Goal: Transaction & Acquisition: Book appointment/travel/reservation

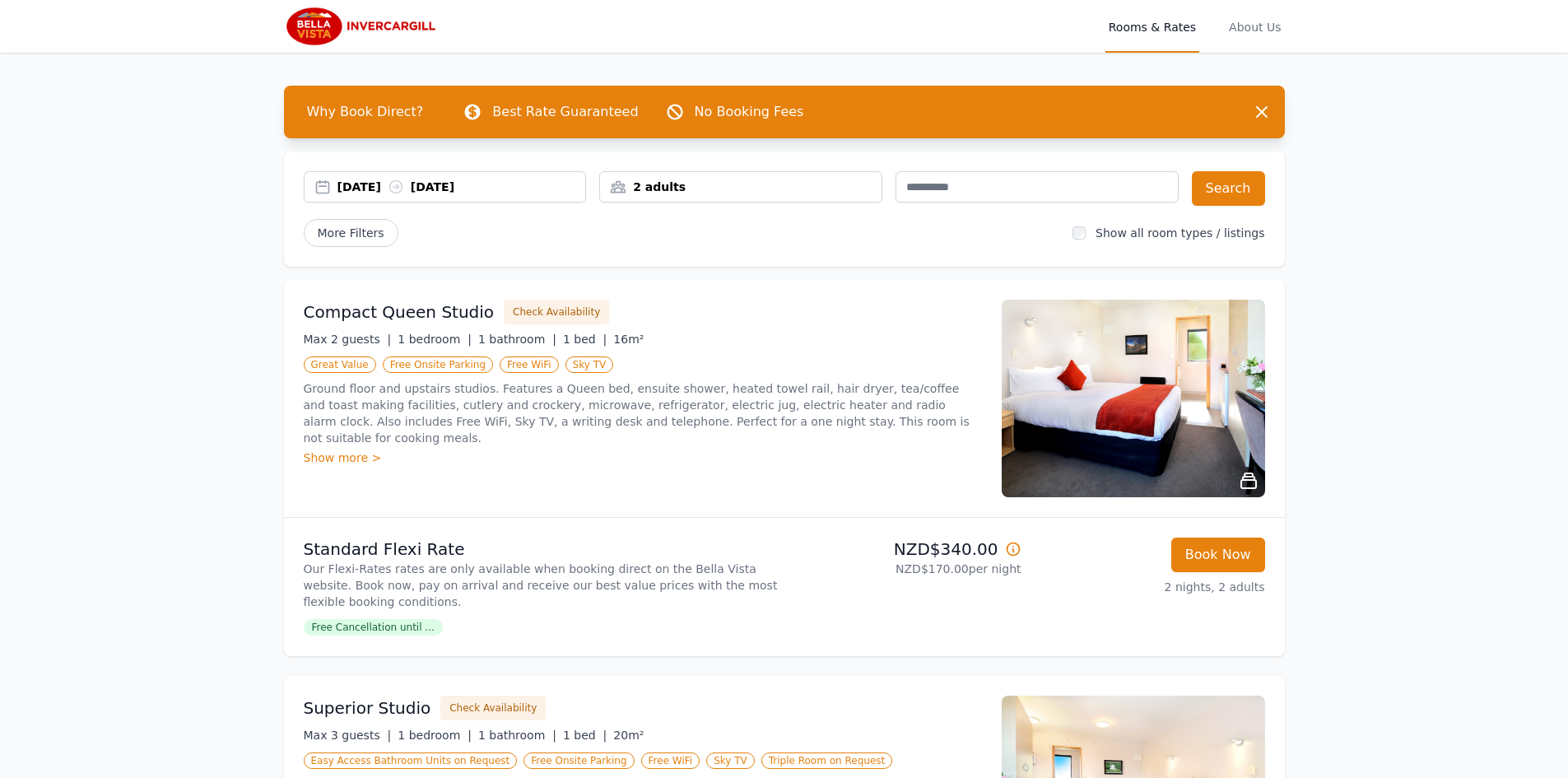
click at [668, 189] on div "2 adults" at bounding box center [740, 187] width 281 height 17
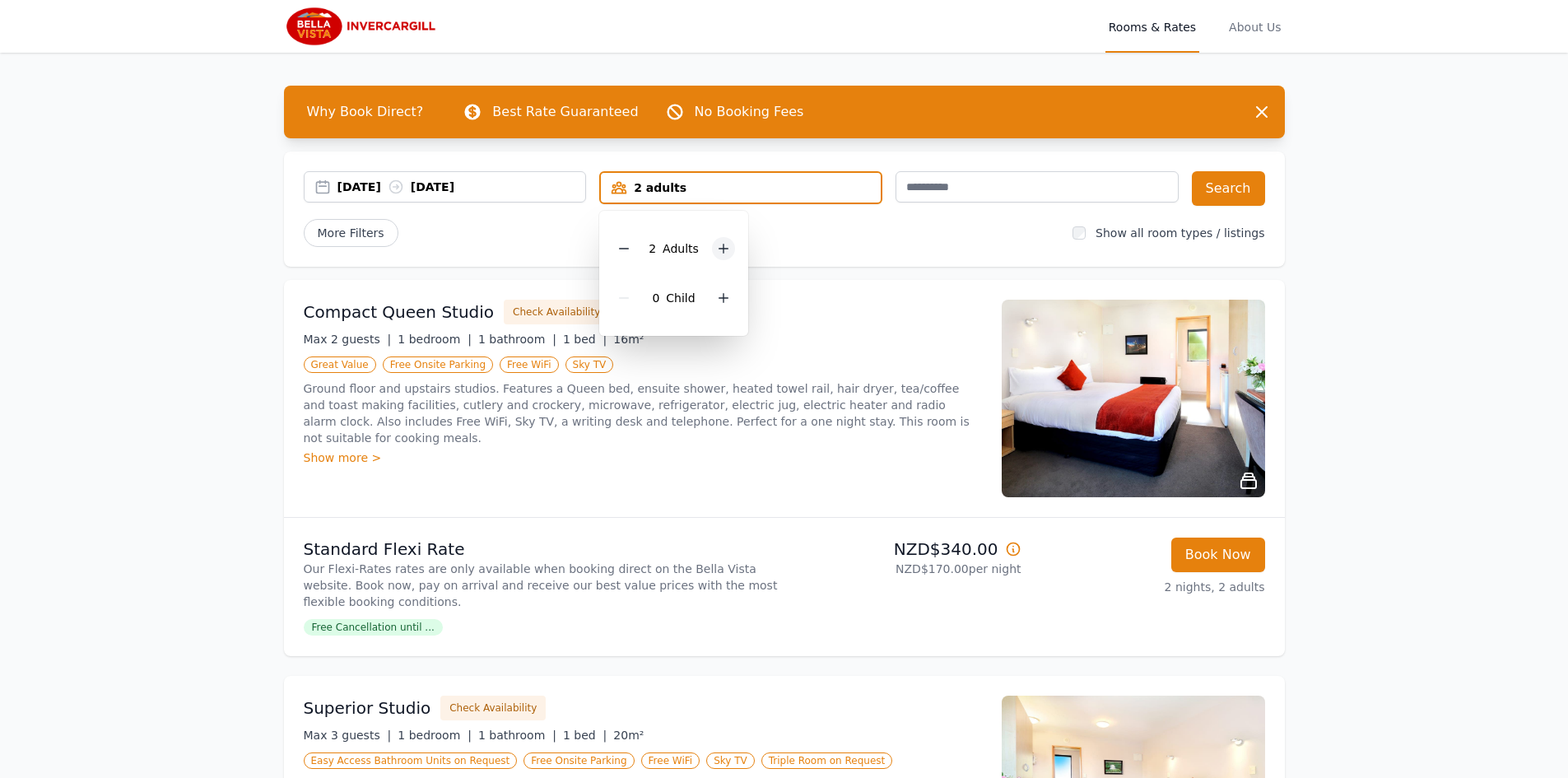
click at [728, 247] on div at bounding box center [723, 248] width 23 height 23
click at [825, 302] on div "Compact Queen Studio Check Availability" at bounding box center [643, 312] width 679 height 25
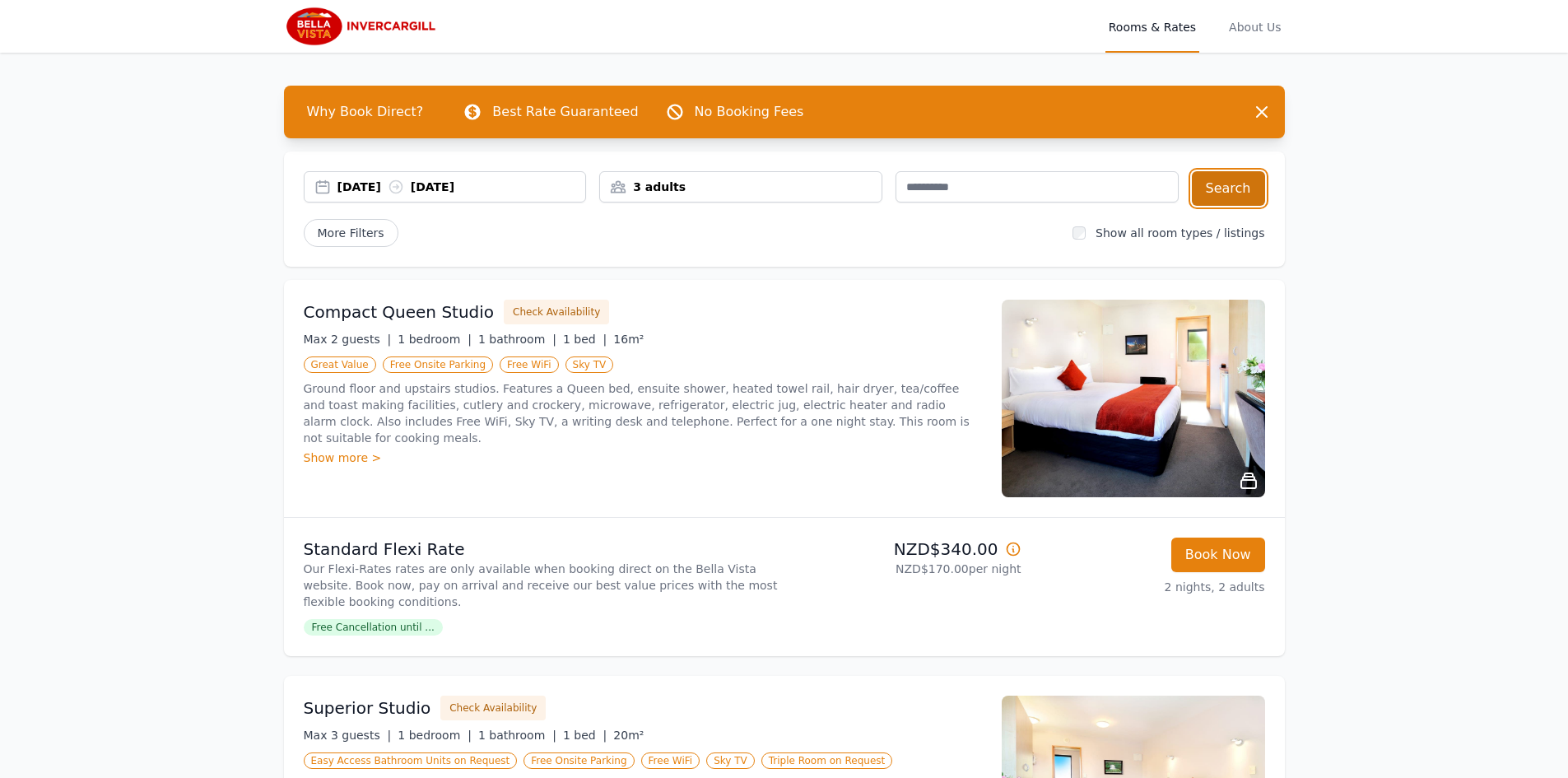
click at [1223, 192] on button "Search" at bounding box center [1229, 189] width 73 height 35
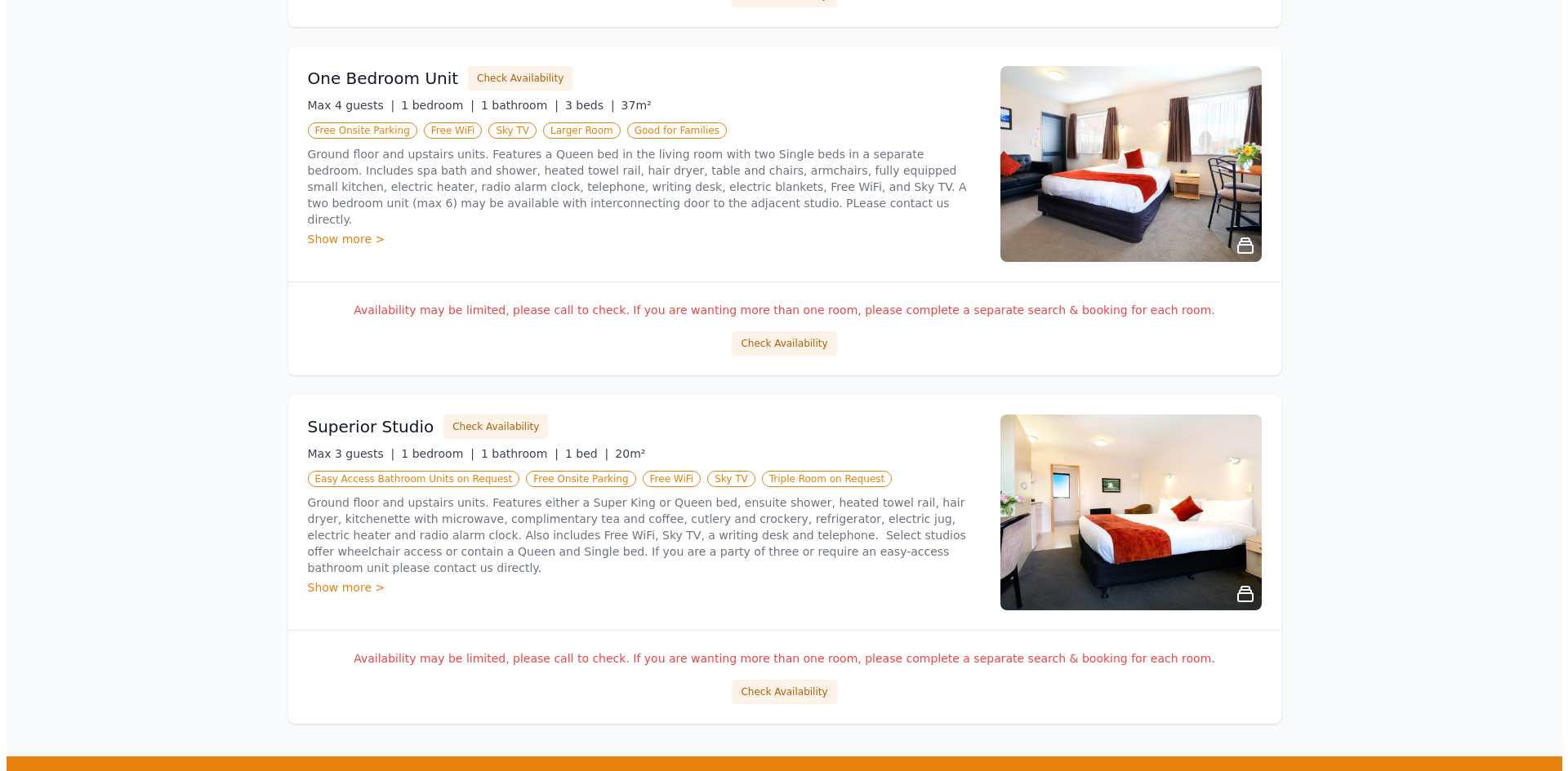
scroll to position [490, 0]
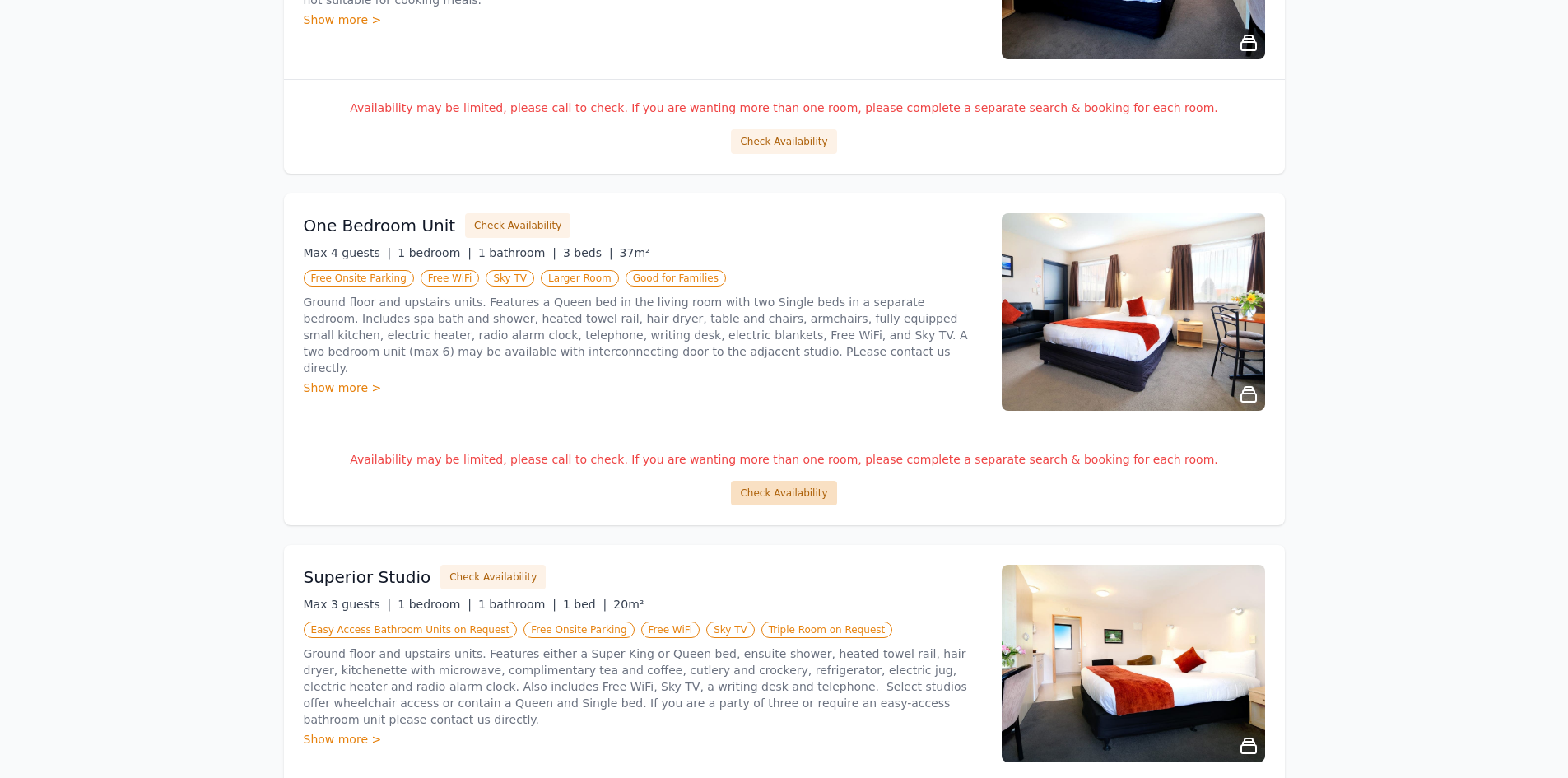
click at [791, 490] on button "Check Availability" at bounding box center [784, 493] width 106 height 25
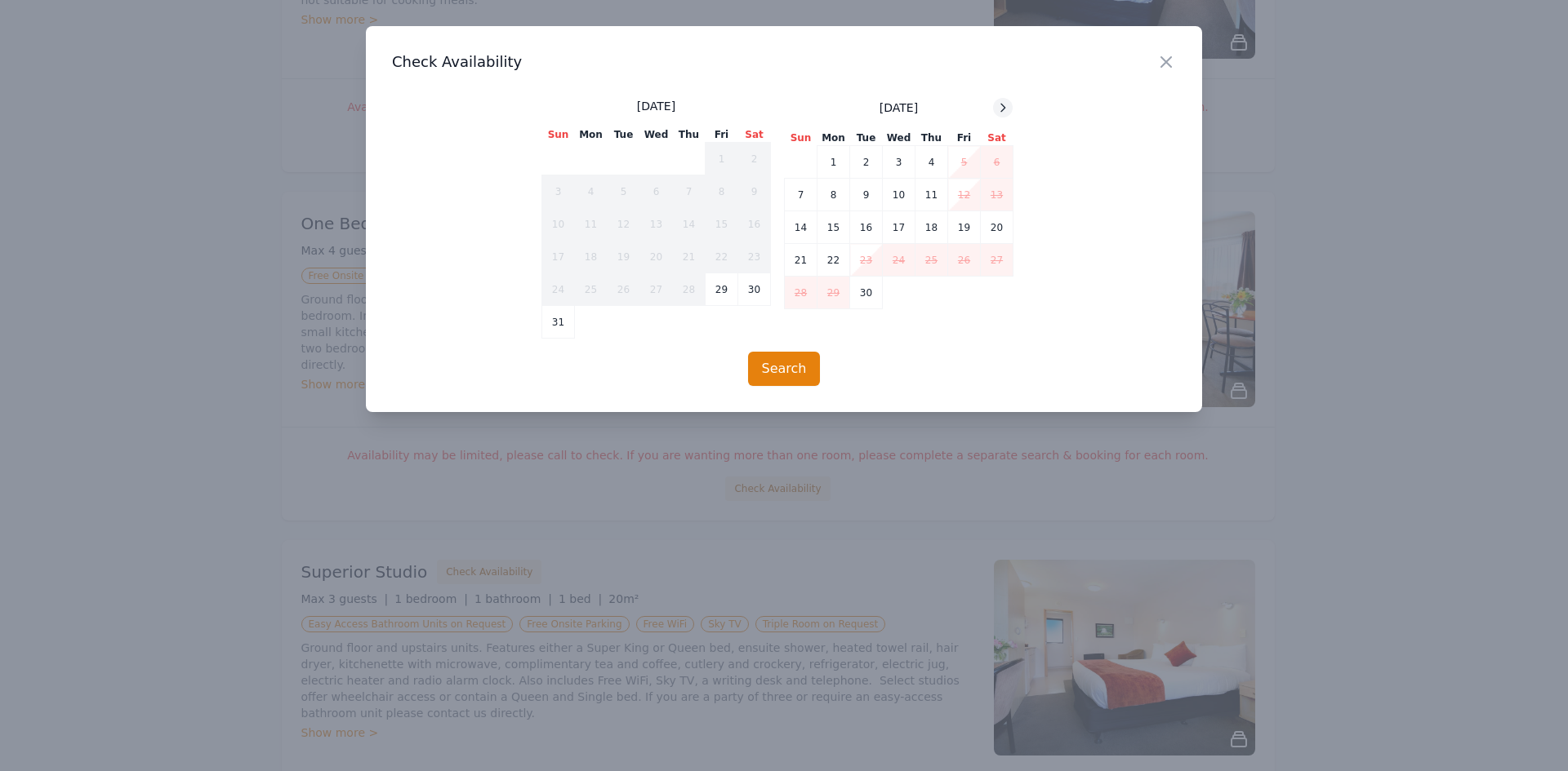
click at [1008, 107] on icon at bounding box center [1002, 107] width 13 height 13
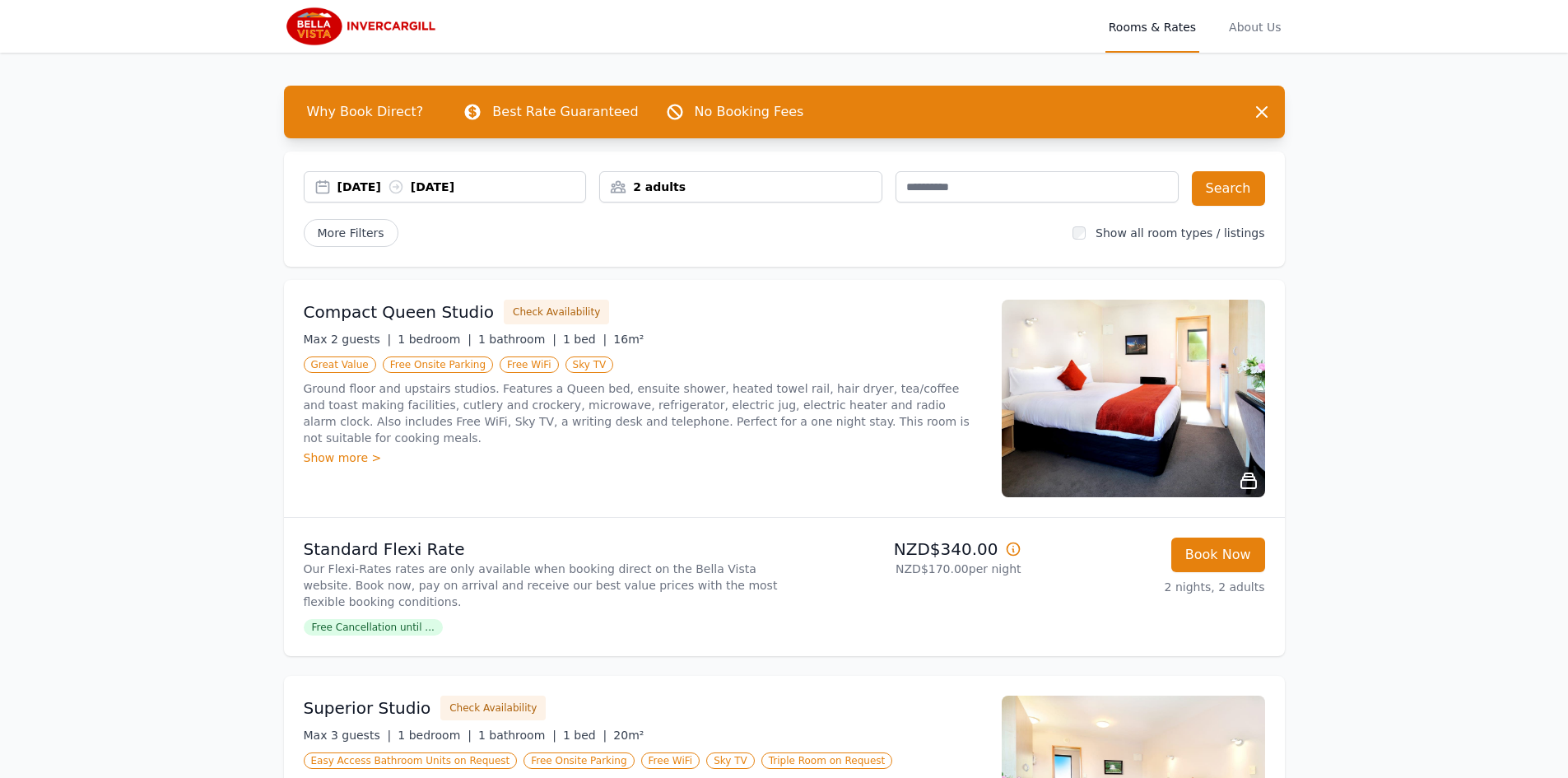
click at [661, 182] on div "2 adults" at bounding box center [740, 187] width 281 height 17
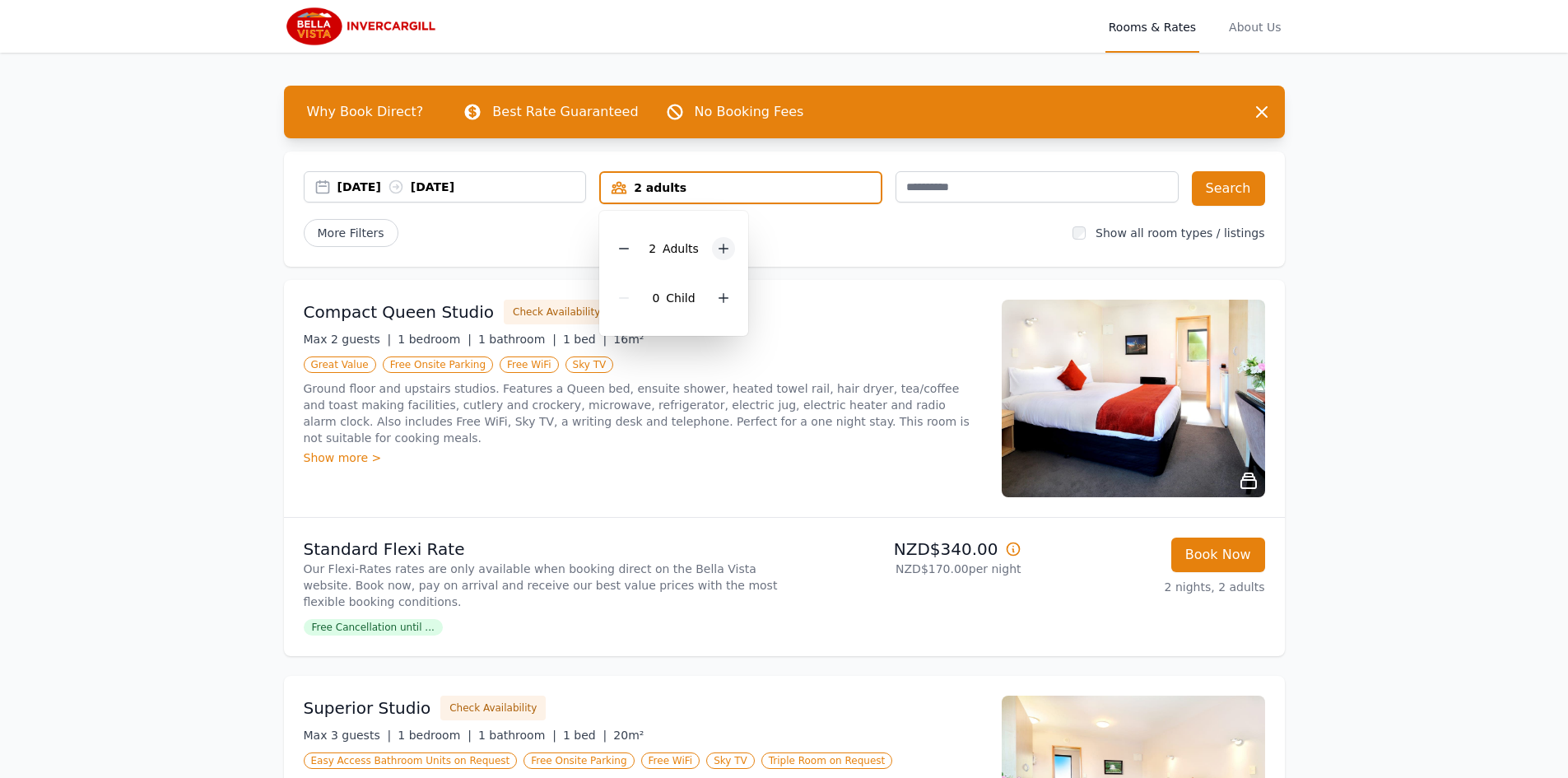
click at [724, 249] on icon at bounding box center [723, 249] width 9 height 9
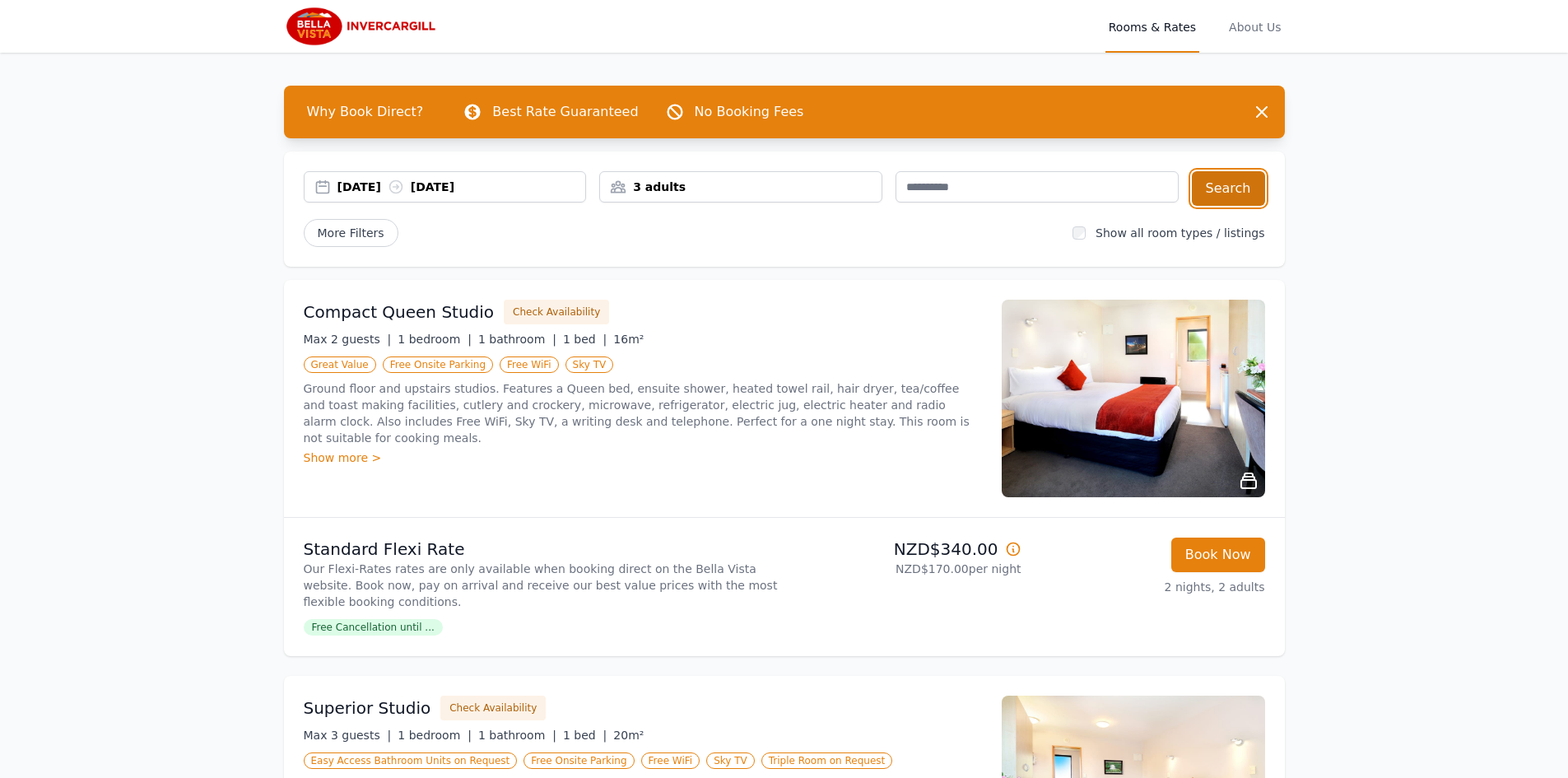
click at [1216, 188] on button "Search" at bounding box center [1229, 189] width 73 height 35
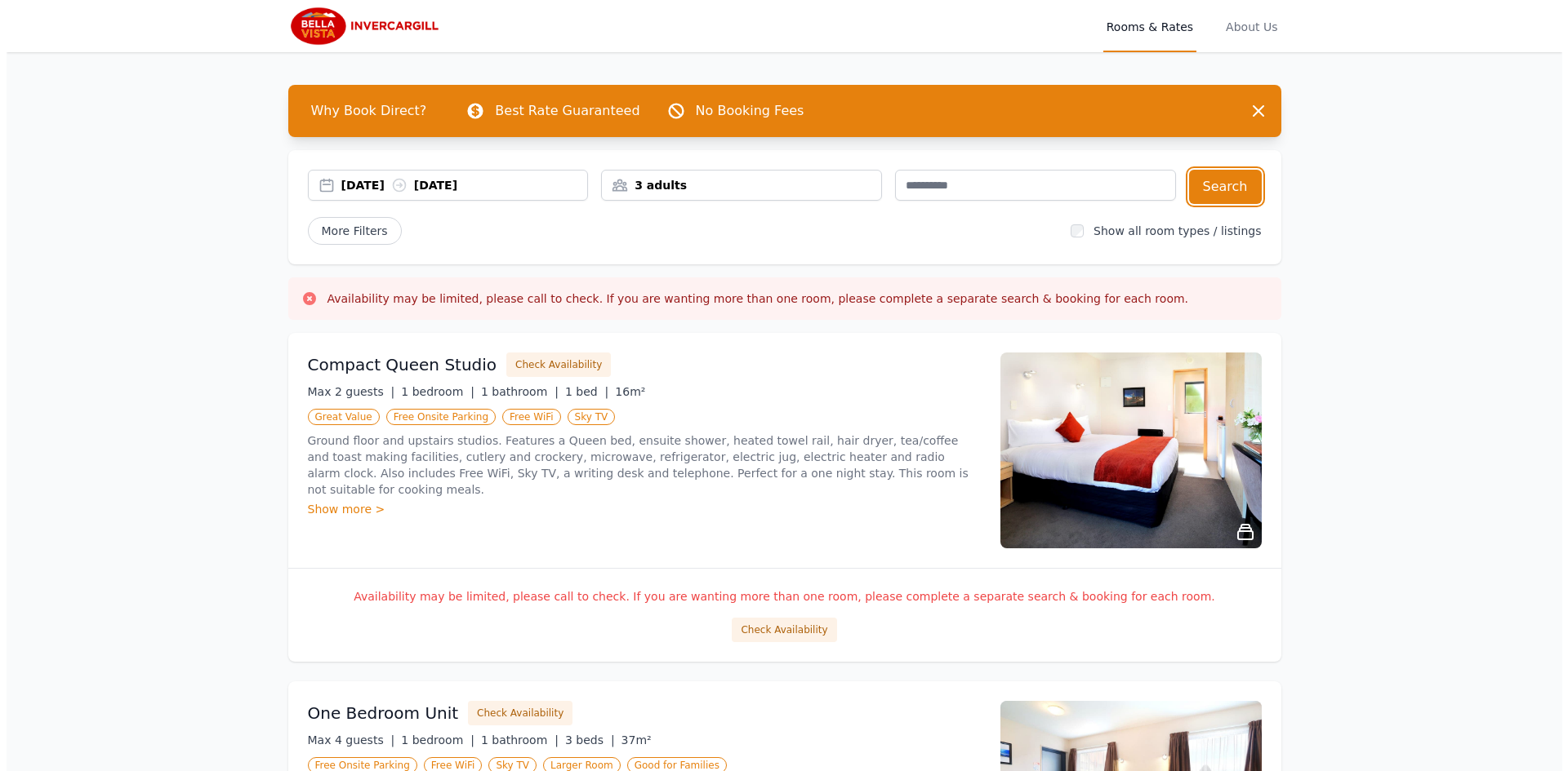
scroll to position [81, 0]
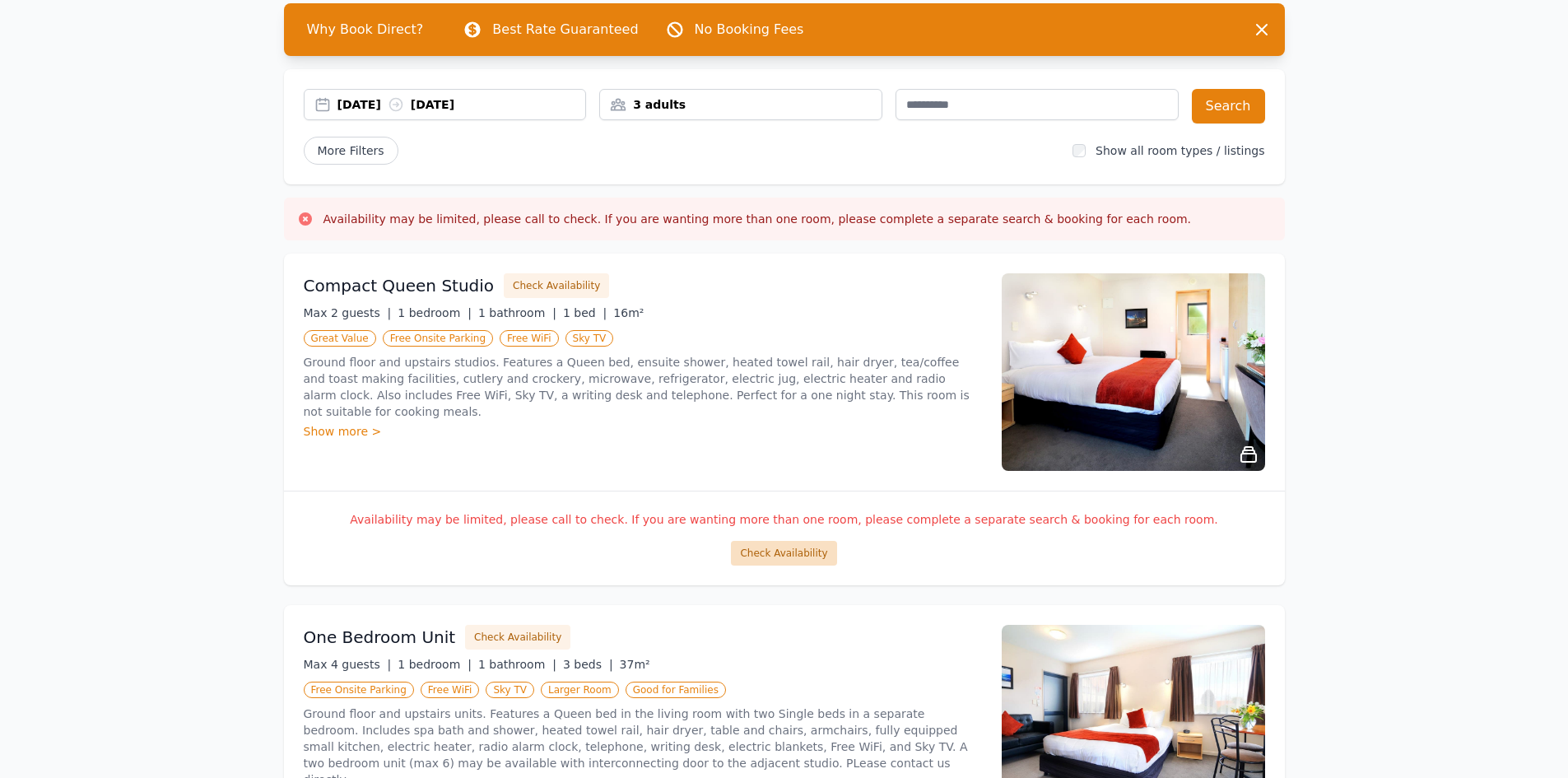
click at [771, 555] on button "Check Availability" at bounding box center [784, 553] width 106 height 25
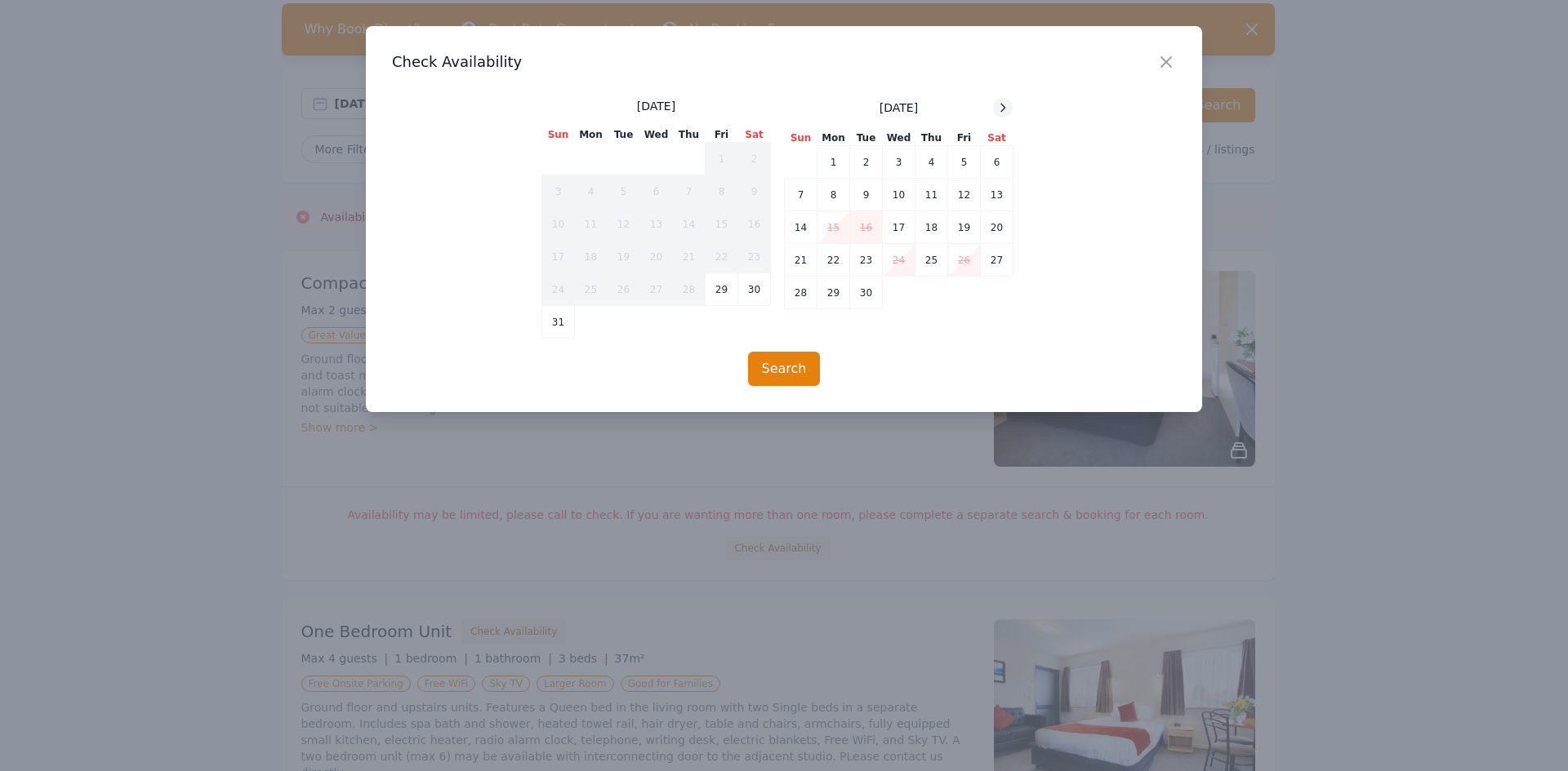
click at [1004, 107] on icon at bounding box center [1003, 108] width 4 height 8
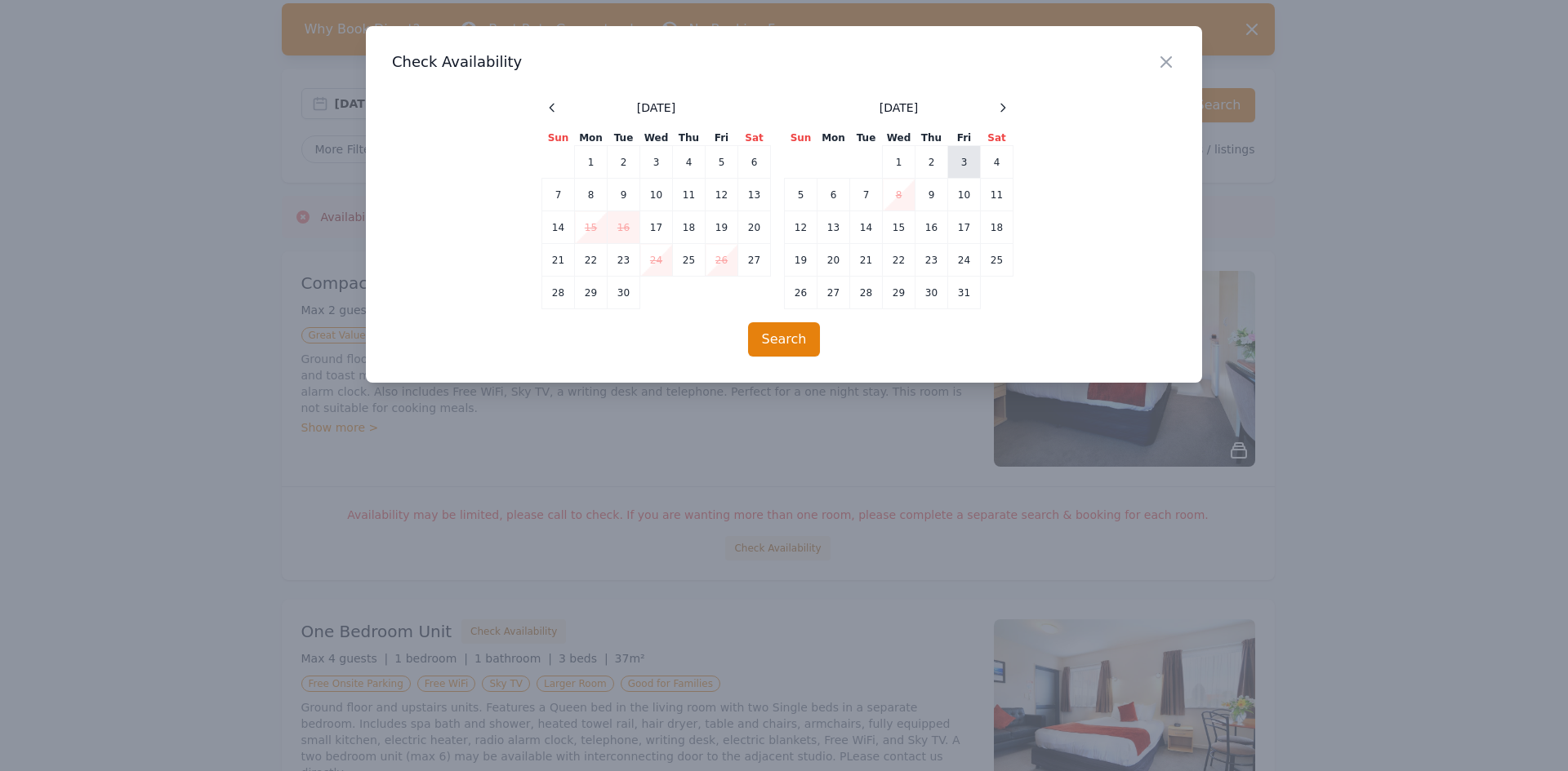
click at [961, 160] on td "3" at bounding box center [964, 161] width 32 height 32
click at [773, 340] on button "Search" at bounding box center [784, 340] width 72 height 34
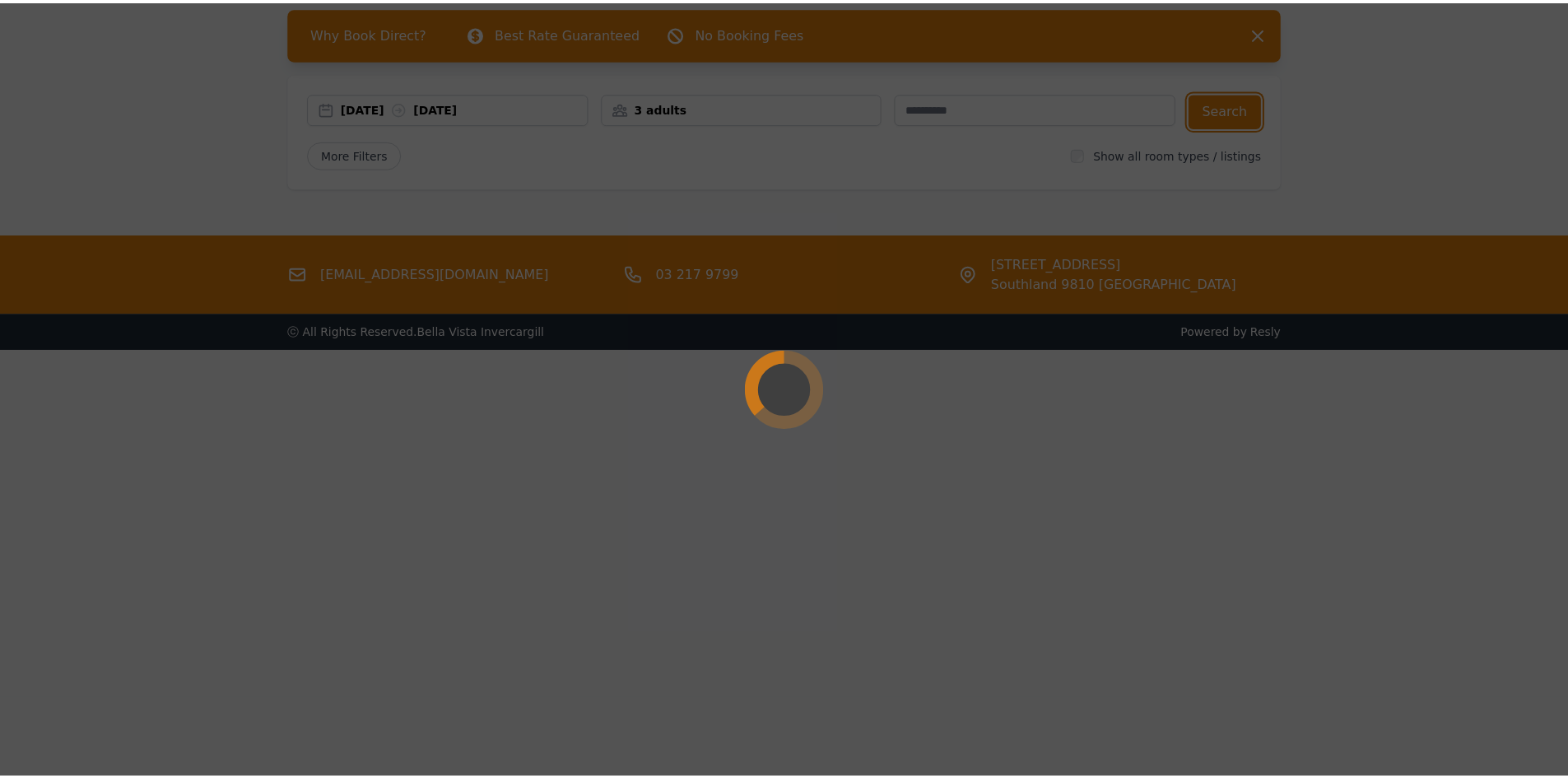
scroll to position [79, 0]
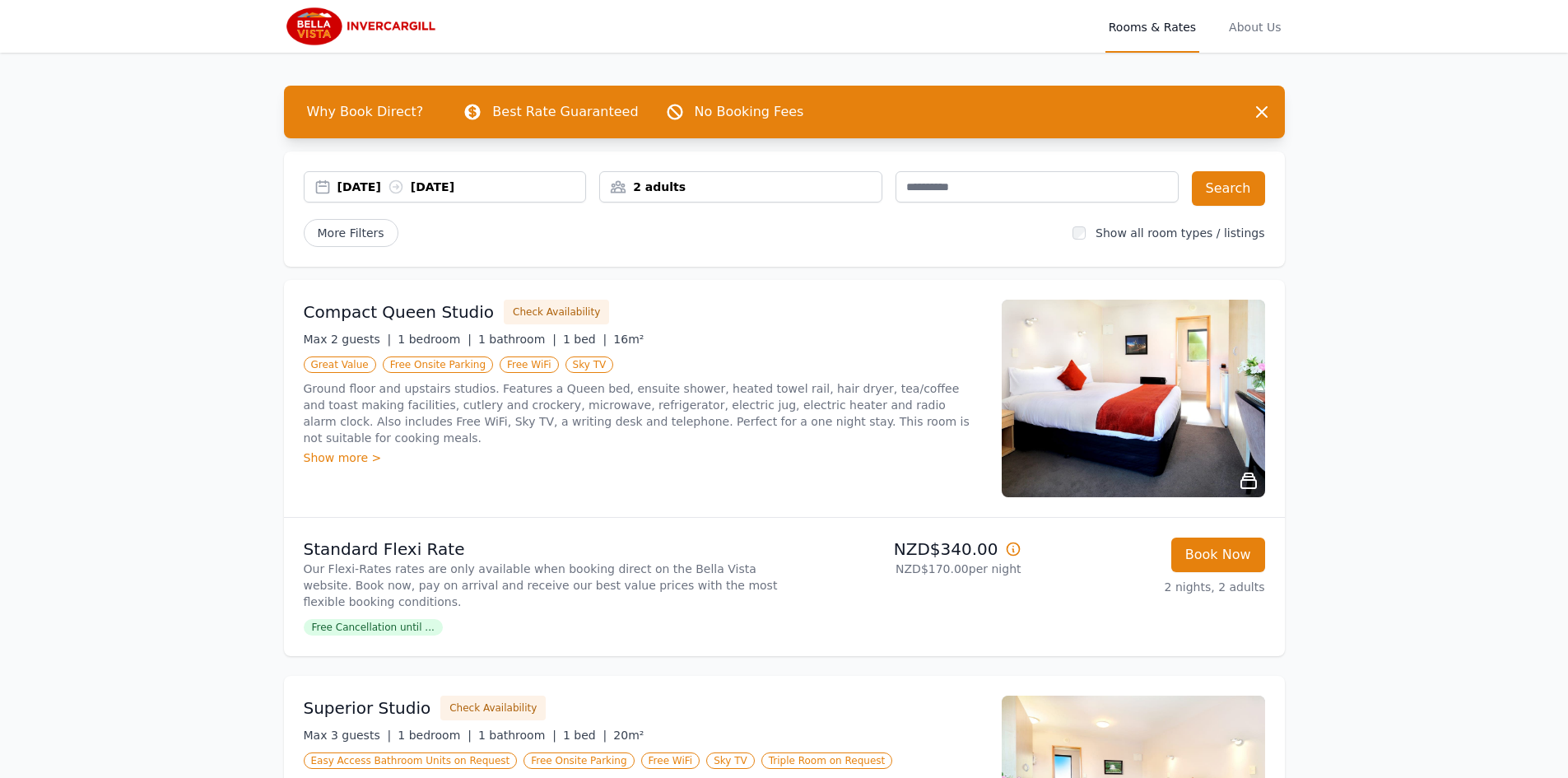
click at [686, 173] on div "2 adults" at bounding box center [740, 188] width 283 height 32
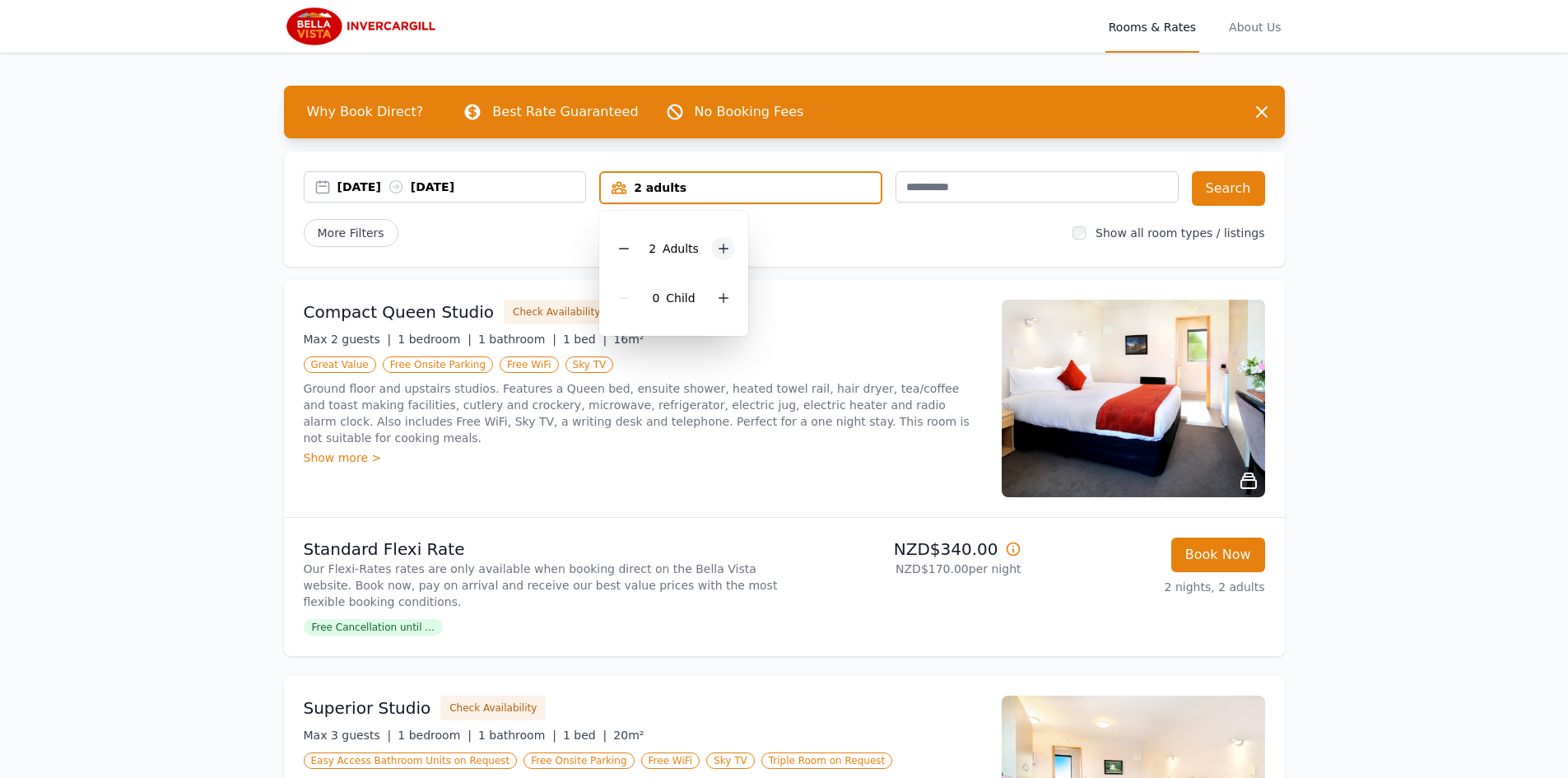
click at [723, 252] on icon at bounding box center [723, 248] width 13 height 13
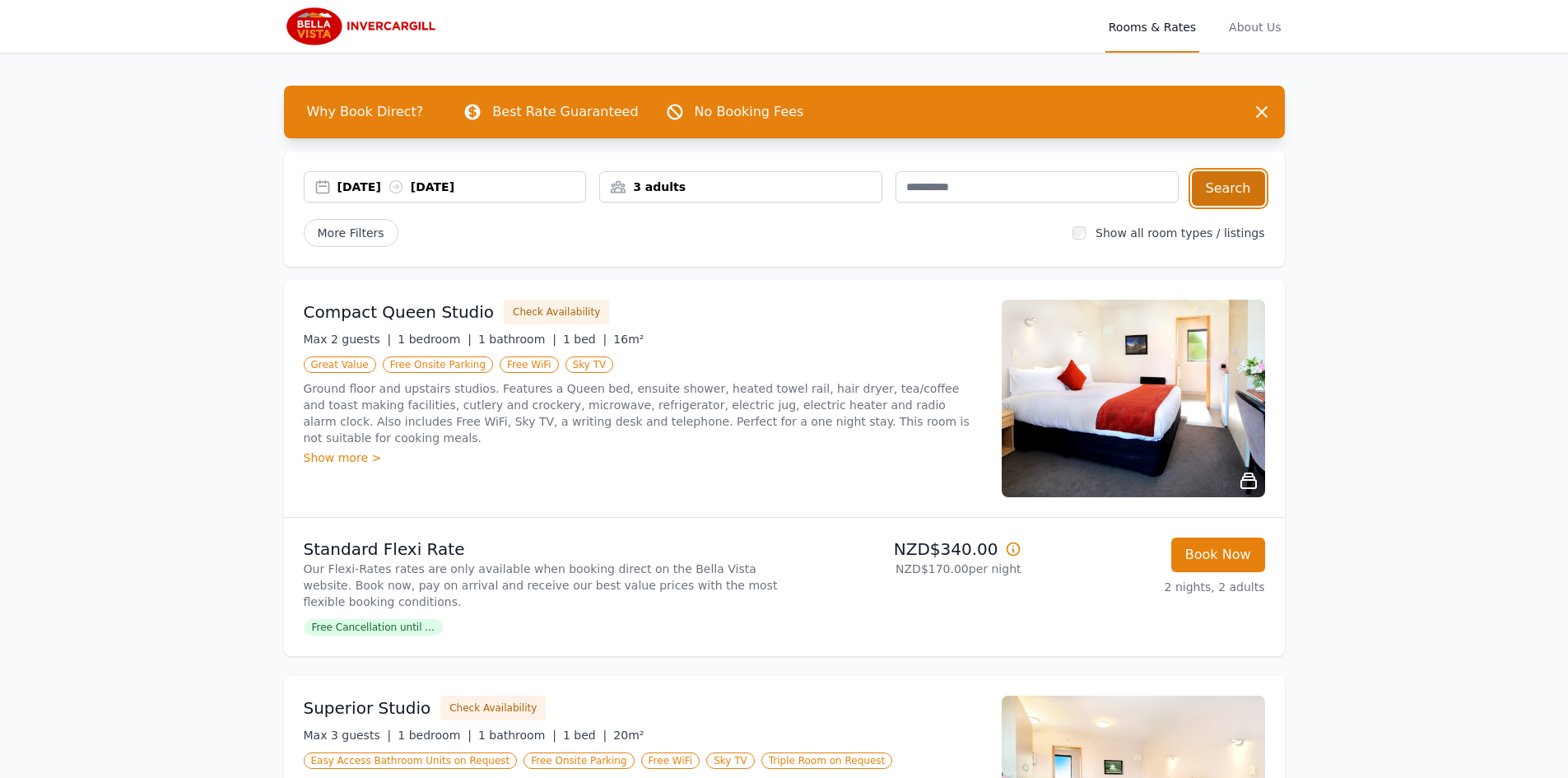
click at [1219, 191] on button "Search" at bounding box center [1229, 189] width 73 height 35
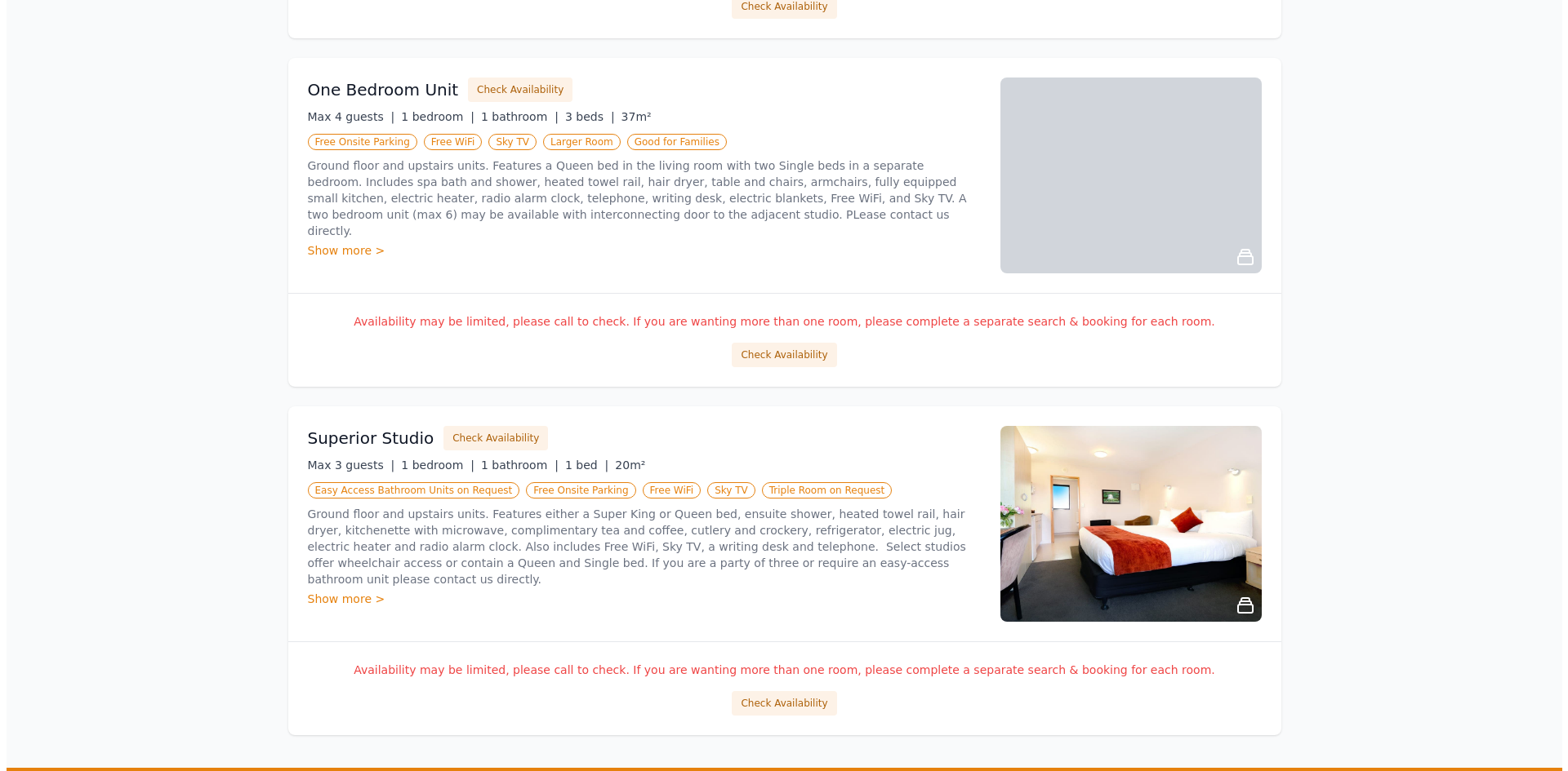
scroll to position [653, 0]
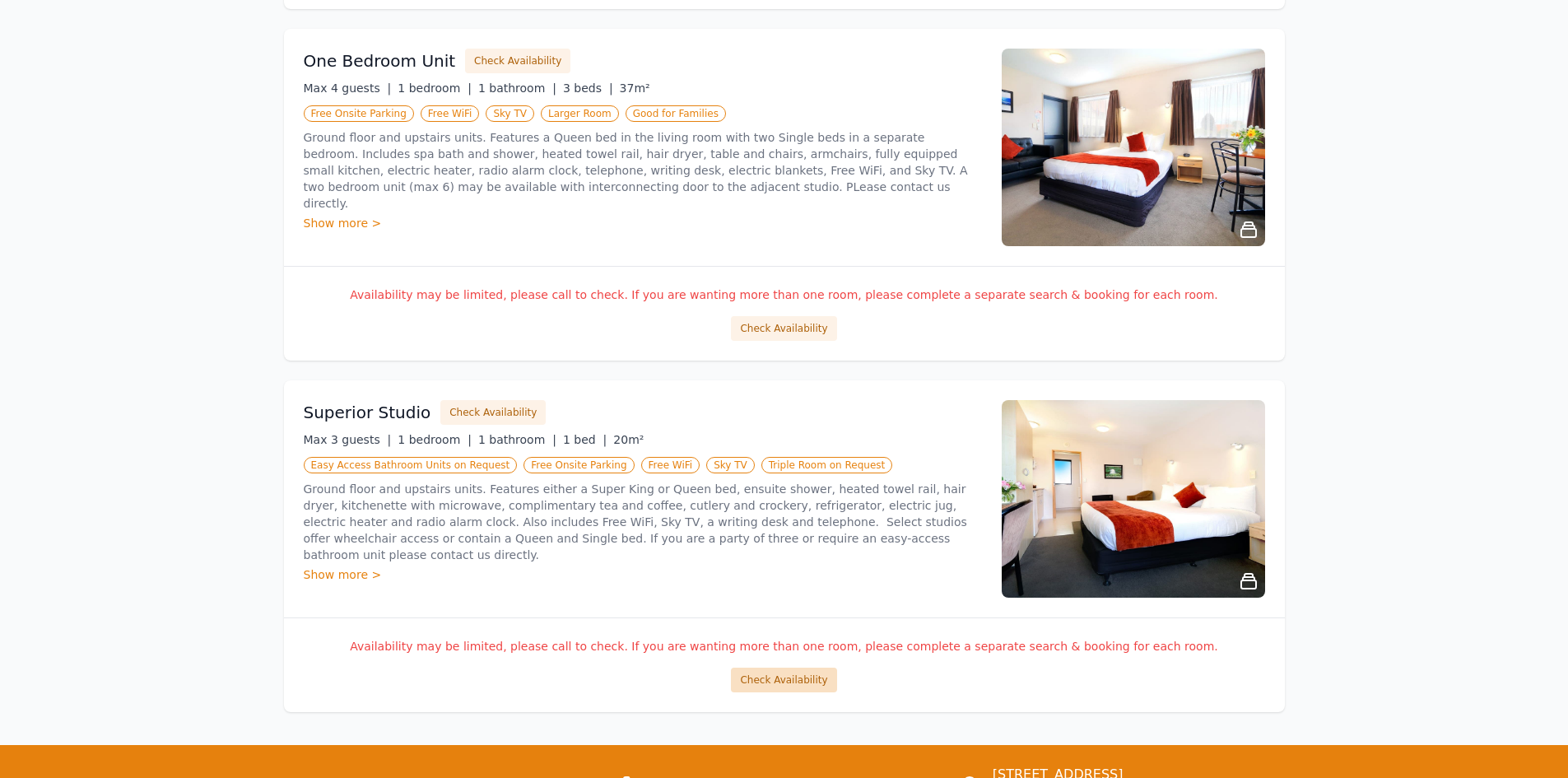
click at [788, 678] on button "Check Availability" at bounding box center [784, 680] width 106 height 25
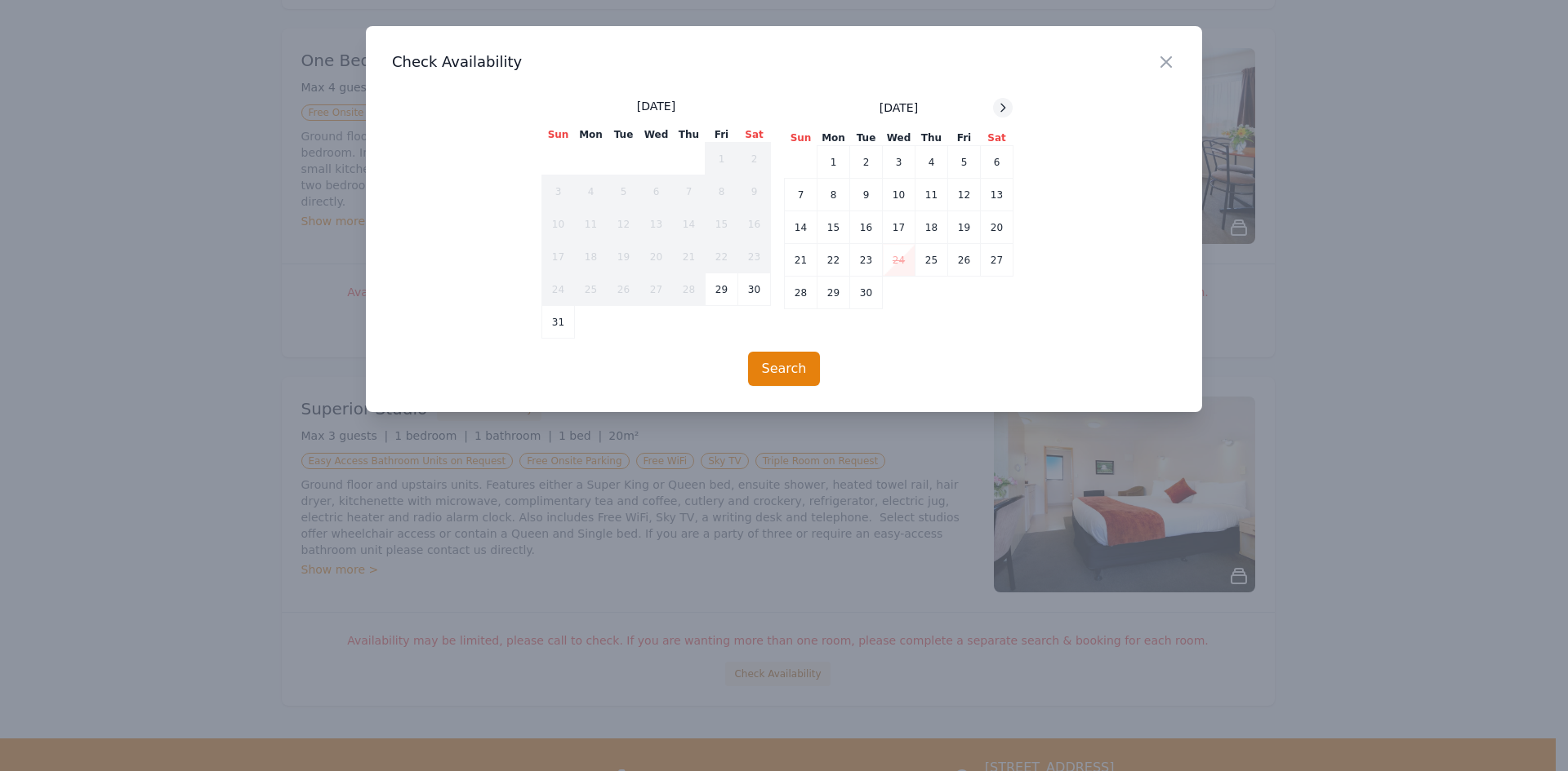
click at [1002, 111] on icon at bounding box center [1003, 108] width 4 height 8
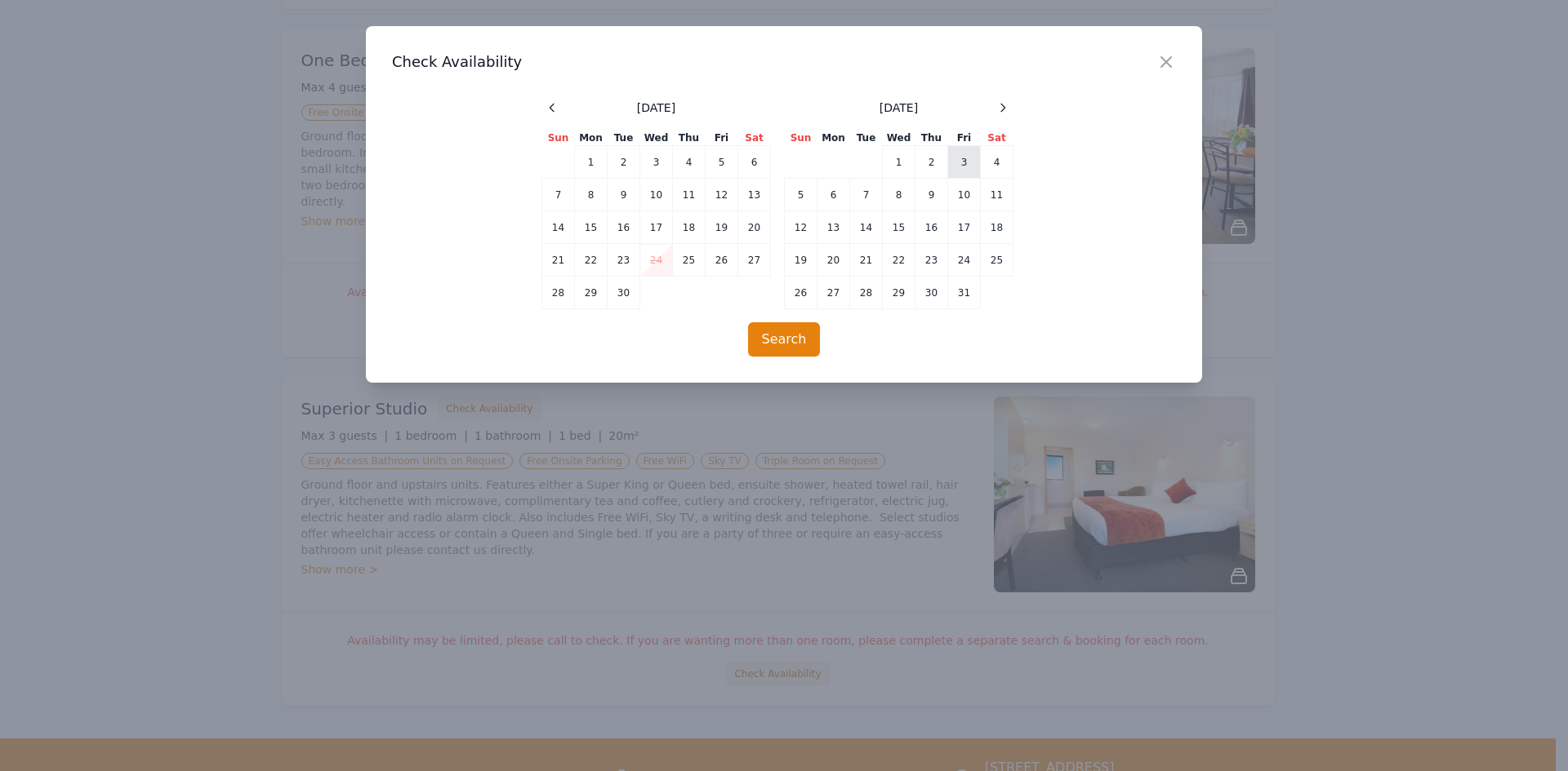
click at [969, 165] on td "3" at bounding box center [964, 161] width 32 height 32
click at [794, 192] on td "5" at bounding box center [801, 195] width 32 height 32
click at [771, 341] on button "Search" at bounding box center [784, 340] width 72 height 34
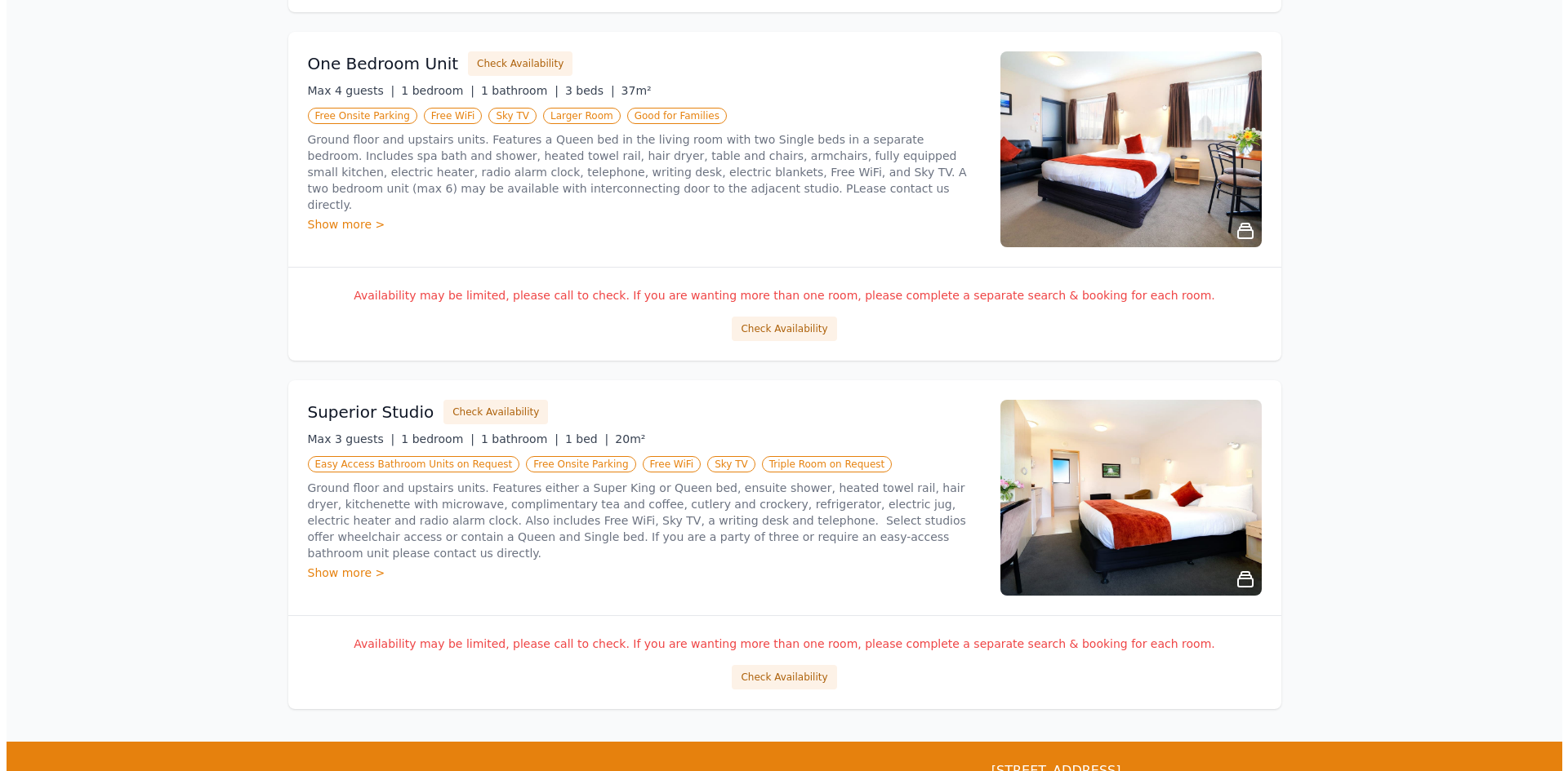
scroll to position [732, 0]
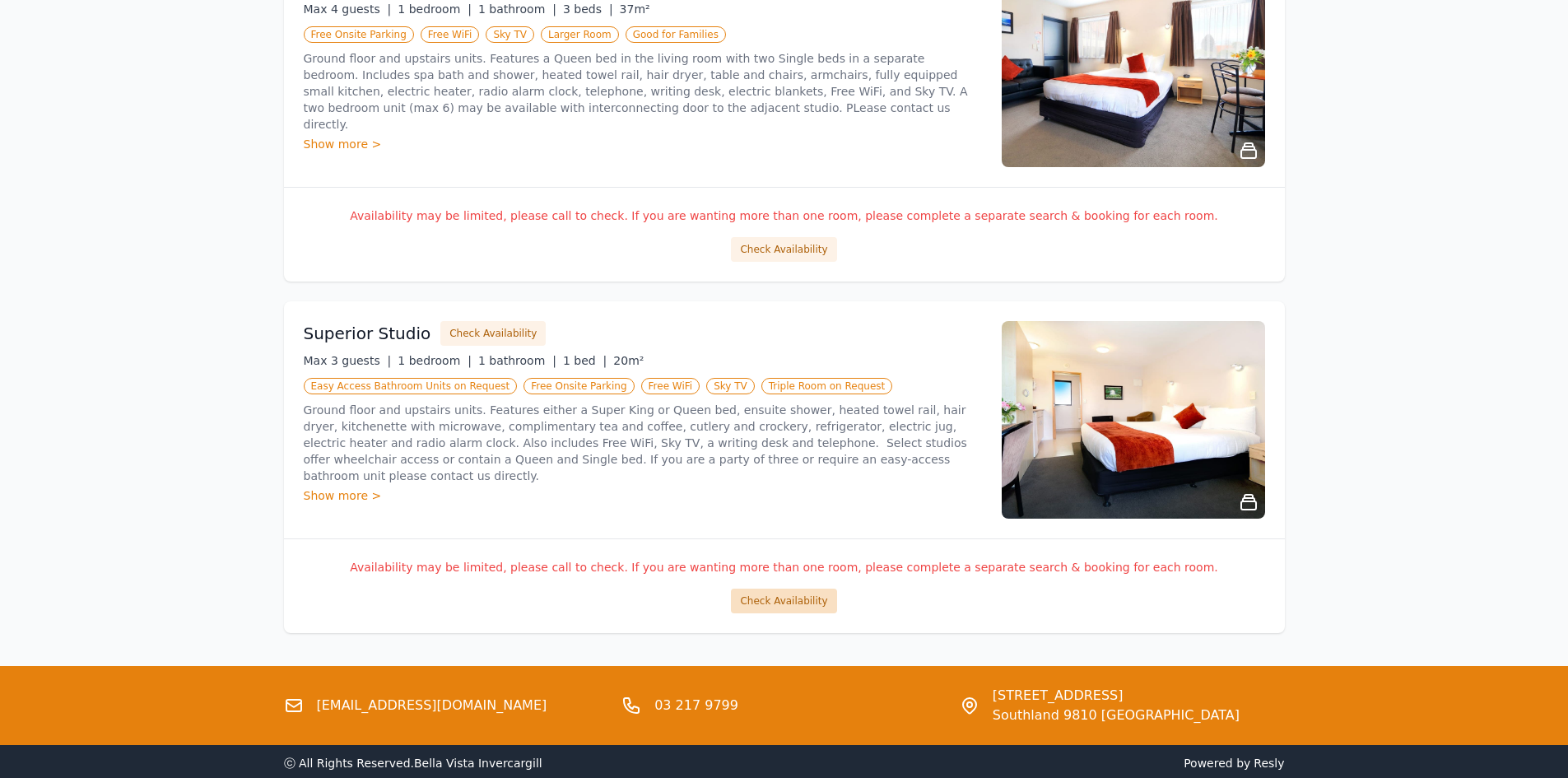
click at [785, 606] on button "Check Availability" at bounding box center [784, 601] width 106 height 25
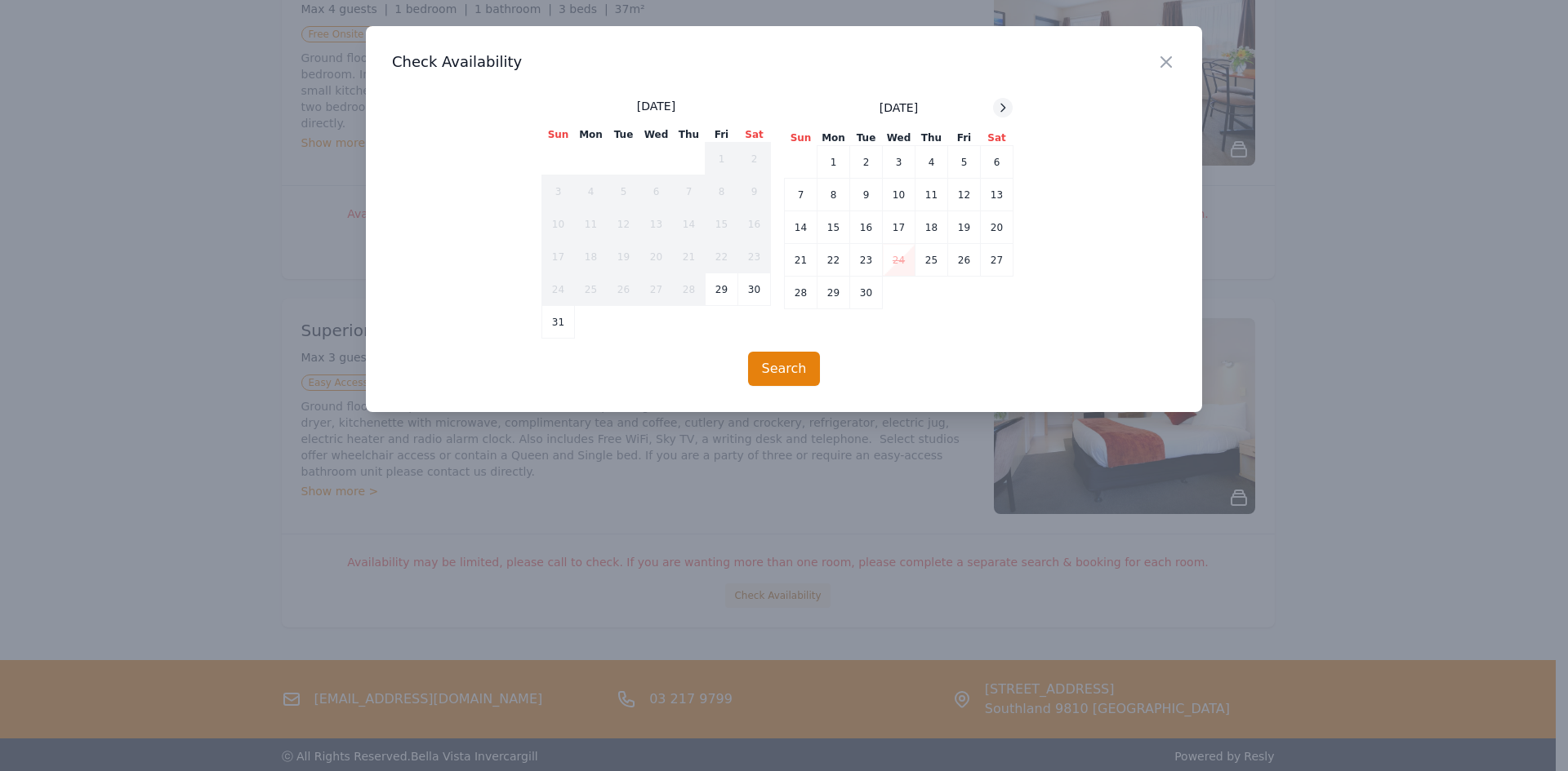
click at [1010, 106] on div at bounding box center [1003, 108] width 20 height 20
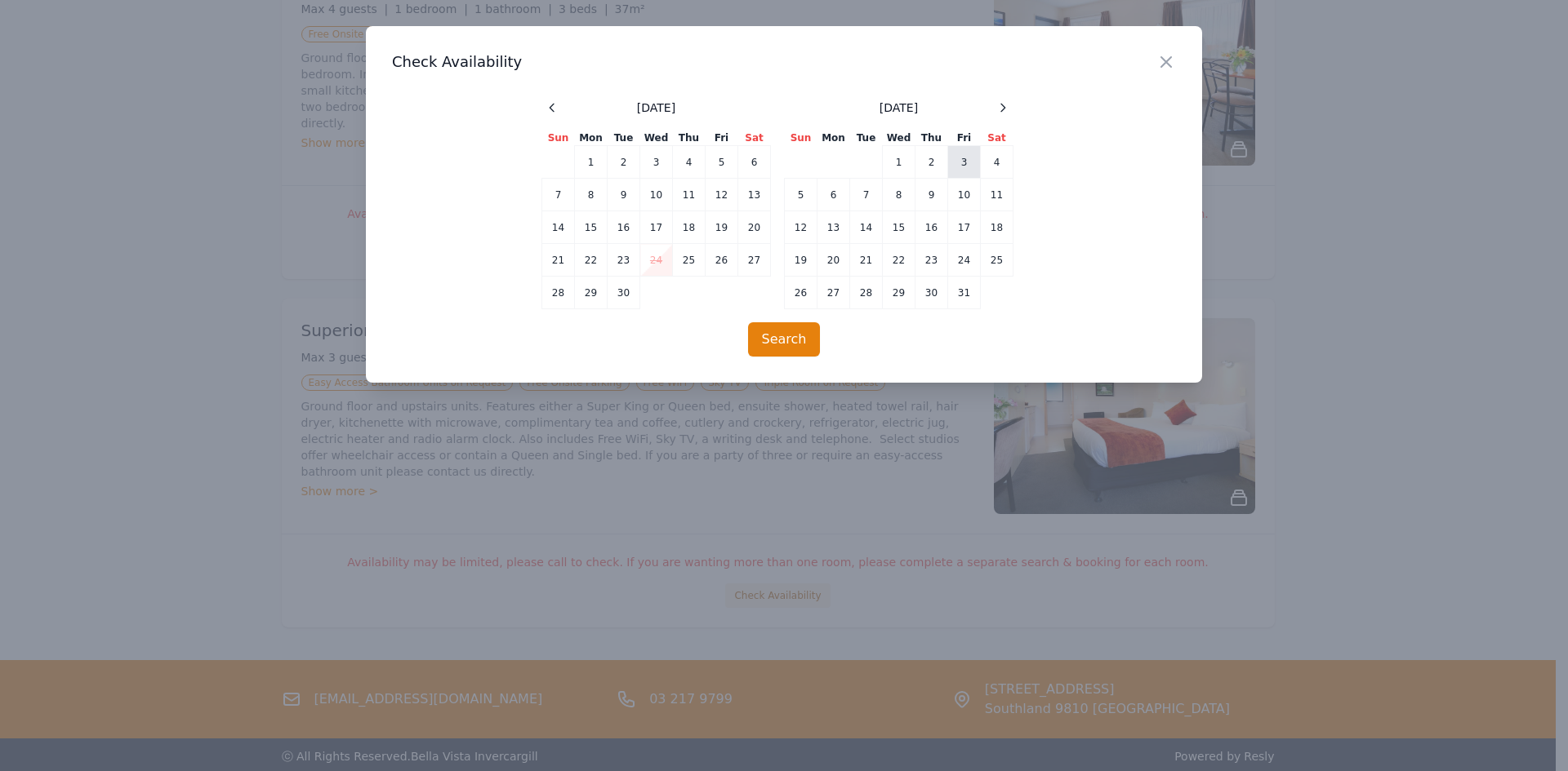
click at [962, 163] on td "3" at bounding box center [964, 161] width 32 height 32
click at [805, 195] on td "5" at bounding box center [801, 195] width 32 height 32
click at [993, 162] on td "4" at bounding box center [996, 161] width 32 height 32
click at [960, 156] on td "3" at bounding box center [964, 161] width 32 height 32
click at [803, 196] on td "5" at bounding box center [801, 195] width 32 height 32
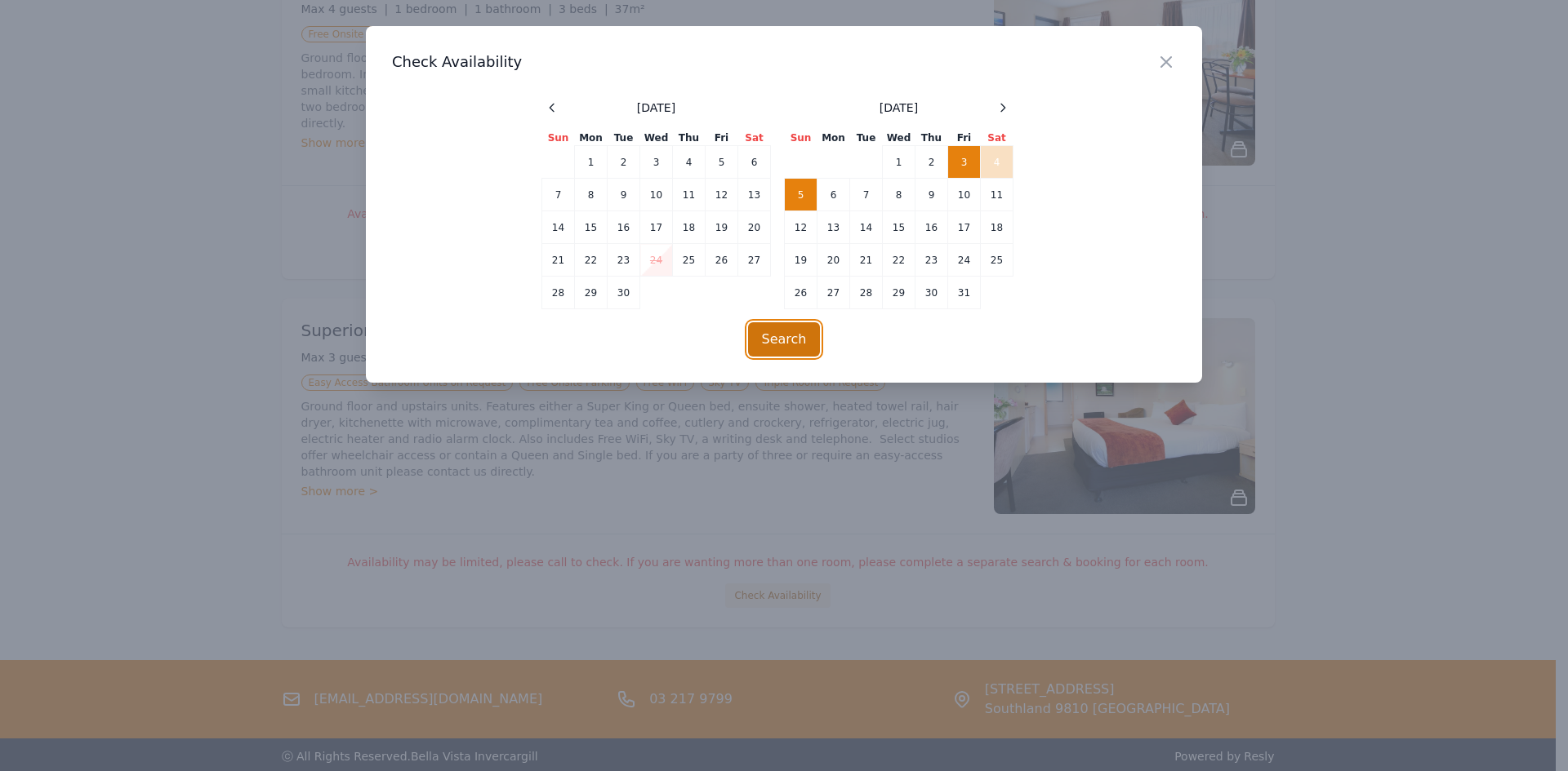
click at [790, 338] on button "Search" at bounding box center [784, 340] width 72 height 34
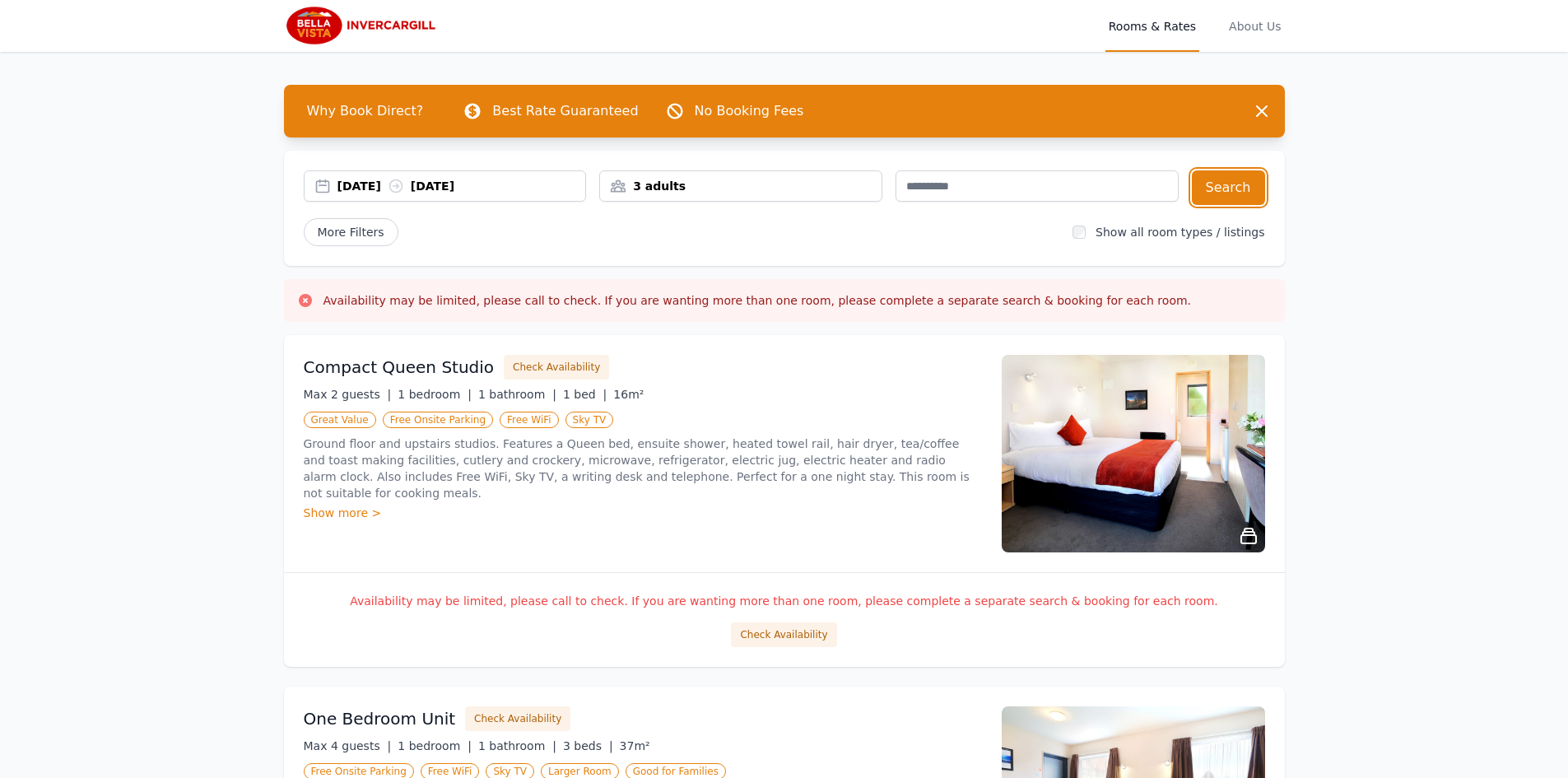
scroll to position [0, 0]
